Goal: Task Accomplishment & Management: Complete application form

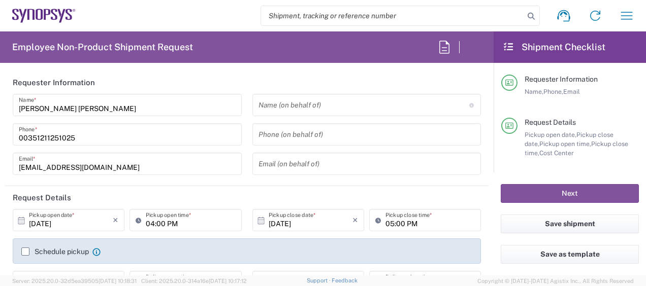
type input "Department"
type input "PT90, Operations 460696"
type input "Delivered at Place"
type input "Portugal"
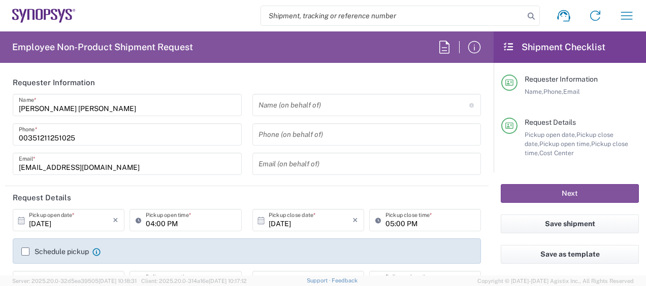
click at [247, 107] on div "Name (on behalf of) Expedite requests must include authorized approver as "on b…" at bounding box center [367, 138] width 240 height 88
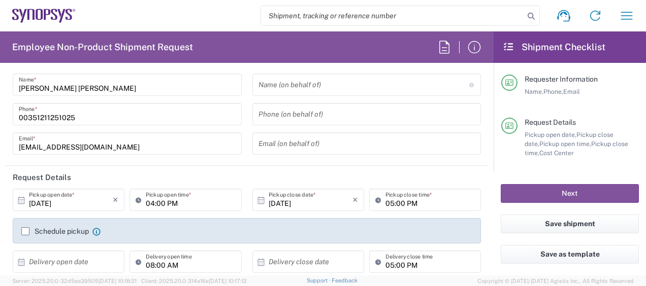
type input "Lisbon PT01"
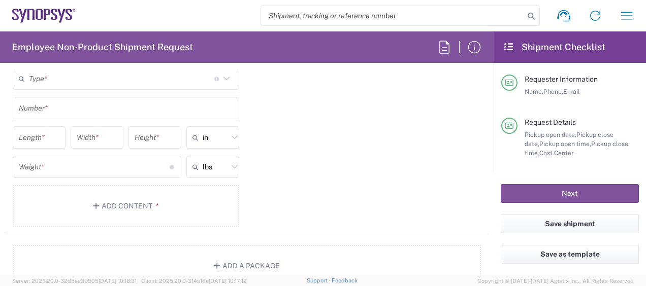
scroll to position [934, 0]
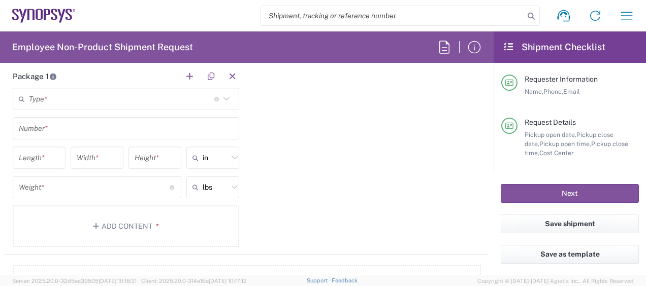
click at [199, 95] on input "text" at bounding box center [121, 99] width 185 height 18
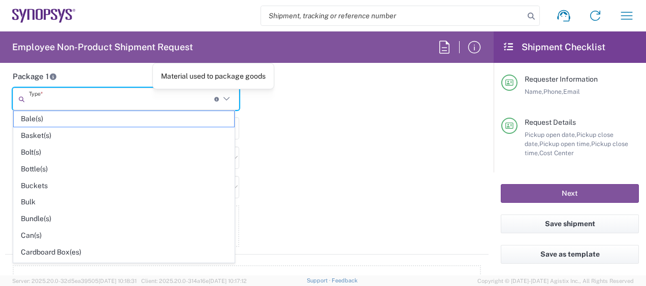
click at [285, 116] on div "Package 1 Type * Material used to package goods Bale(s) Basket(s) Bolt(s) Bottl…" at bounding box center [246, 160] width 483 height 190
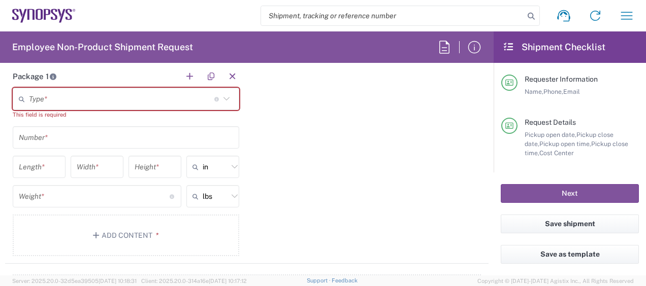
click at [291, 159] on div "Package 1 Type * Material used to package goods Bale(s) Basket(s) Bolt(s) Bottl…" at bounding box center [246, 164] width 483 height 199
click at [217, 196] on input "text" at bounding box center [214, 196] width 25 height 16
click at [151, 227] on button "Add Content *" at bounding box center [126, 236] width 226 height 42
type input "lbs"
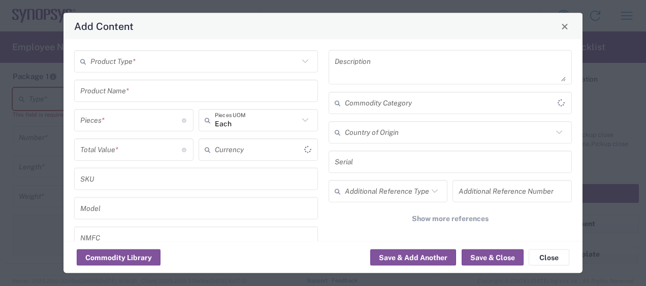
type input "US Dollar"
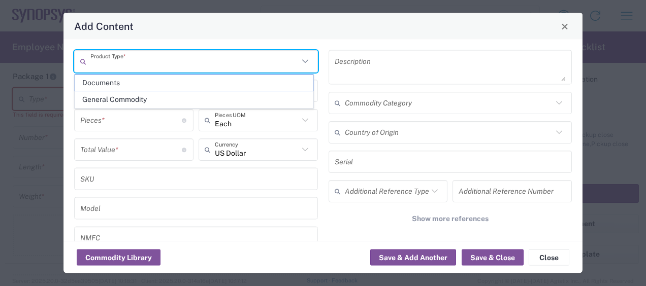
click at [240, 64] on input "text" at bounding box center [194, 61] width 208 height 18
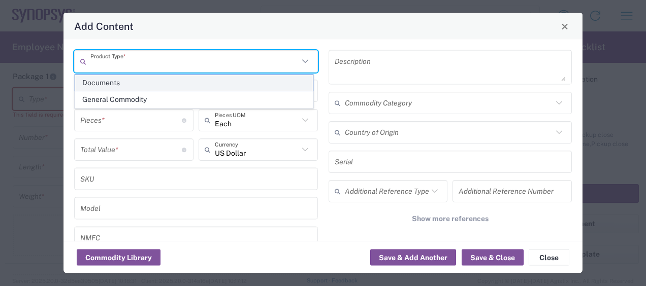
click at [223, 80] on span "Documents" at bounding box center [194, 83] width 238 height 16
type input "Documents"
type input "1"
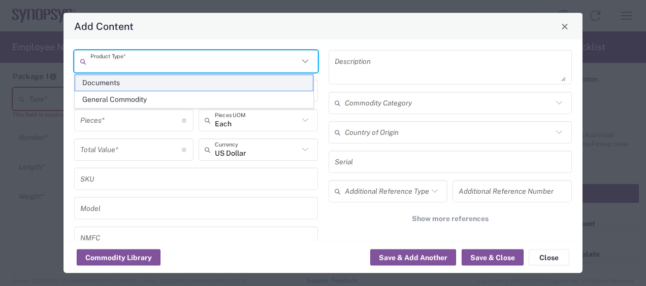
type textarea "Documents"
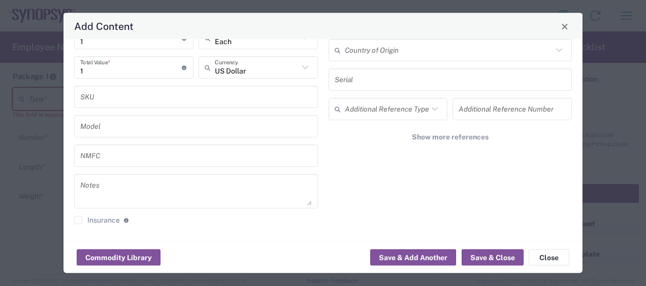
scroll to position [0, 0]
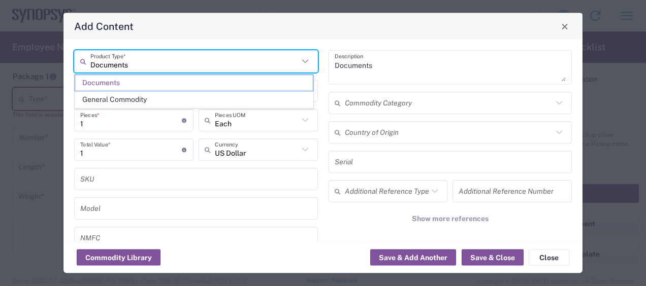
click at [277, 60] on input "Documents" at bounding box center [194, 61] width 208 height 18
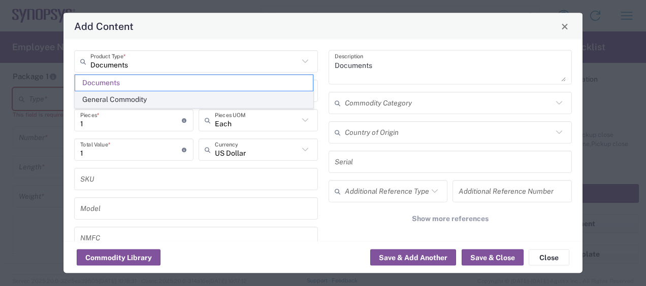
click at [245, 104] on span "General Commodity" at bounding box center [194, 100] width 238 height 16
type input "General Commodity"
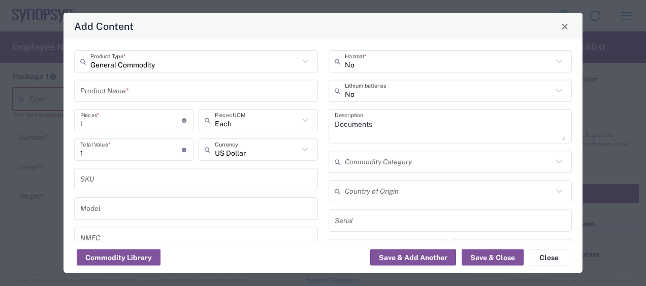
click at [213, 67] on input "General Commodity" at bounding box center [194, 61] width 208 height 18
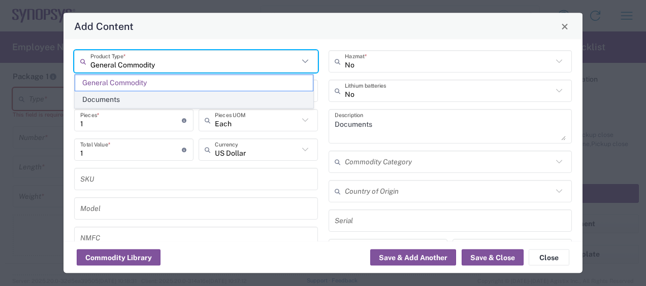
click at [204, 96] on span "Documents" at bounding box center [194, 100] width 238 height 16
type input "Documents"
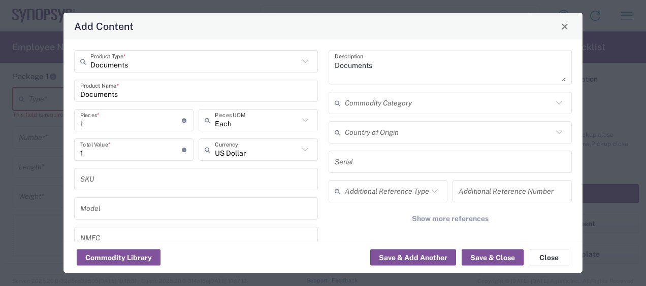
click at [323, 139] on div "Documents Description Commodity Category Country of Origin Serial Additional Re…" at bounding box center [450, 182] width 254 height 264
click at [313, 155] on div "US Dollar Currency" at bounding box center [257, 150] width 119 height 22
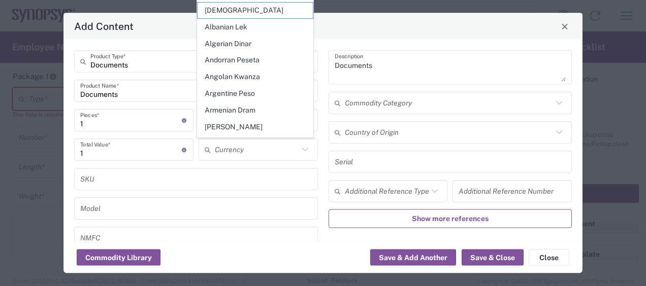
click at [330, 224] on button "Show more references" at bounding box center [450, 219] width 244 height 19
type input "US Dollar"
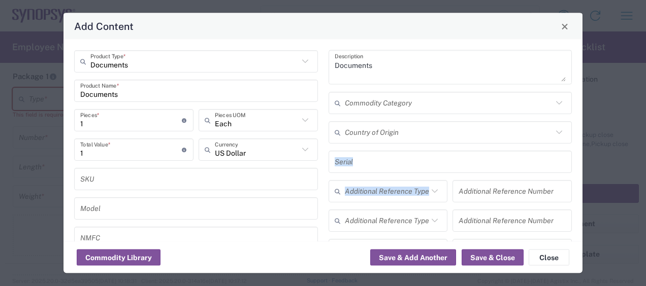
drag, startPoint x: 573, startPoint y: 154, endPoint x: 578, endPoint y: 202, distance: 47.9
click at [578, 202] on div "Documents Product Type * Documents Product Name * 1 Pieces * Number of pieces i…" at bounding box center [322, 141] width 519 height 202
drag, startPoint x: 578, startPoint y: 202, endPoint x: 565, endPoint y: 177, distance: 28.1
click at [565, 177] on div "Documents Description Commodity Category Country of Origin Serial Additional Re…" at bounding box center [450, 201] width 254 height 303
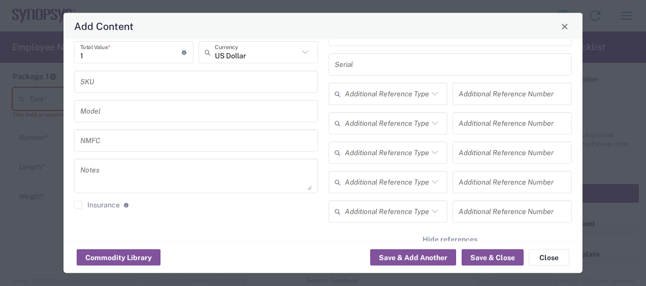
scroll to position [121, 0]
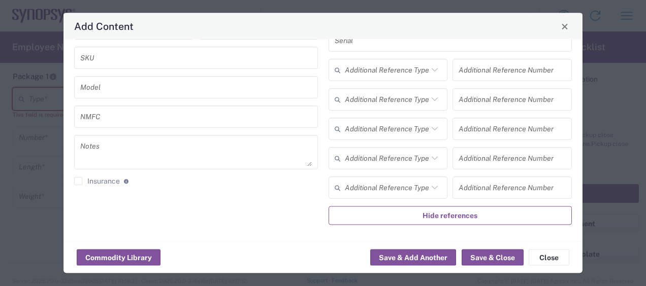
click at [440, 216] on span "Hide references" at bounding box center [449, 216] width 55 height 10
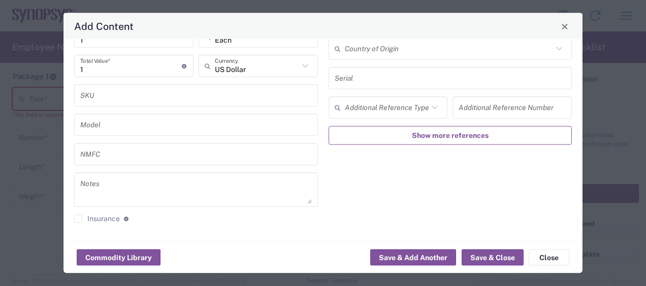
scroll to position [82, 0]
click at [371, 195] on div "Documents Description Commodity Category Country of Origin Serial Additional Re…" at bounding box center [450, 101] width 254 height 264
click at [388, 261] on button "Save & Add Another" at bounding box center [413, 258] width 86 height 16
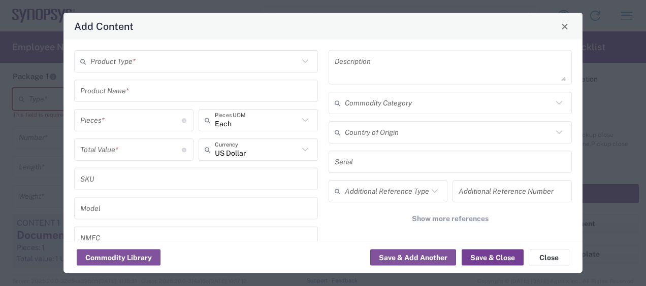
click at [500, 253] on button "Save & Close" at bounding box center [492, 258] width 62 height 16
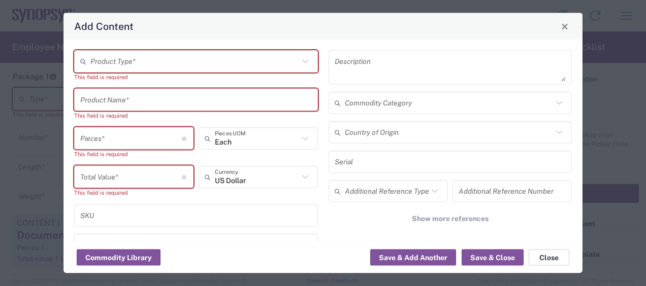
click at [544, 258] on button "Close" at bounding box center [548, 258] width 41 height 16
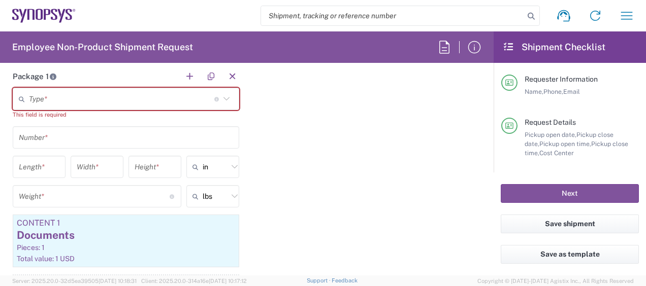
click at [347, 200] on div "Package 1 Type * Material used to package goods Bale(s) Basket(s) Bolt(s) Bottl…" at bounding box center [246, 194] width 483 height 259
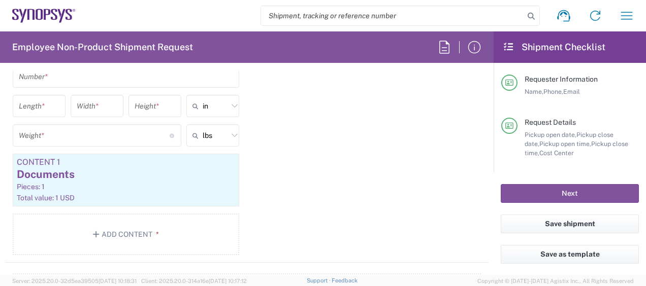
scroll to position [974, 0]
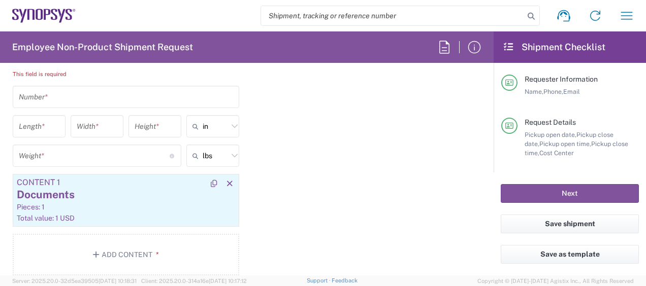
click at [127, 202] on div "Pieces: 1" at bounding box center [126, 206] width 218 height 9
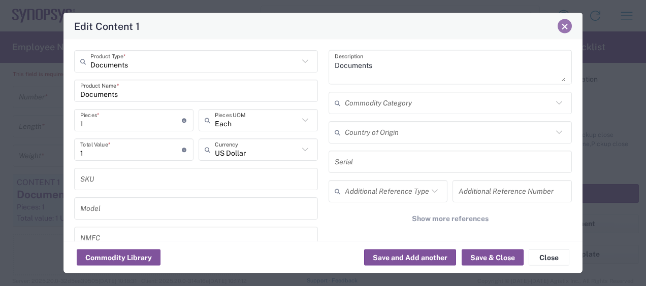
click at [563, 26] on span "Close" at bounding box center [564, 26] width 7 height 7
